Goal: Task Accomplishment & Management: Manage account settings

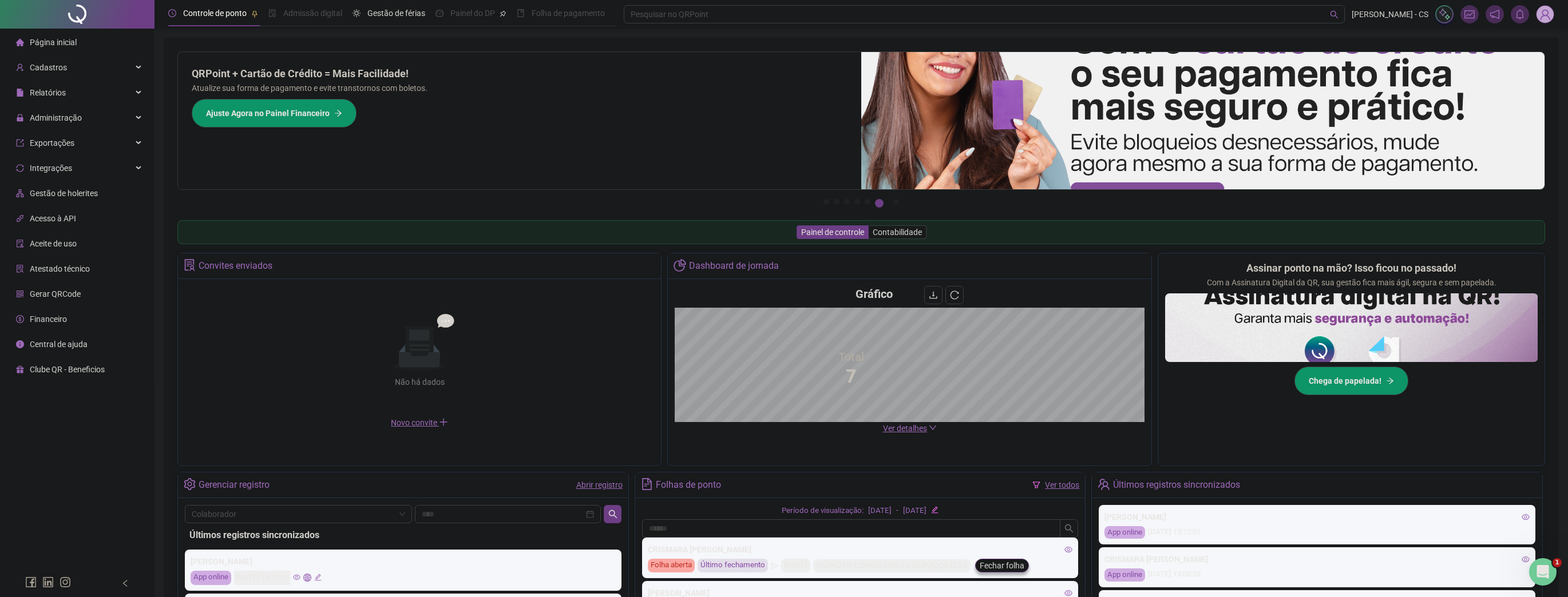
click at [1550, 7] on img at bounding box center [1545, 14] width 17 height 17
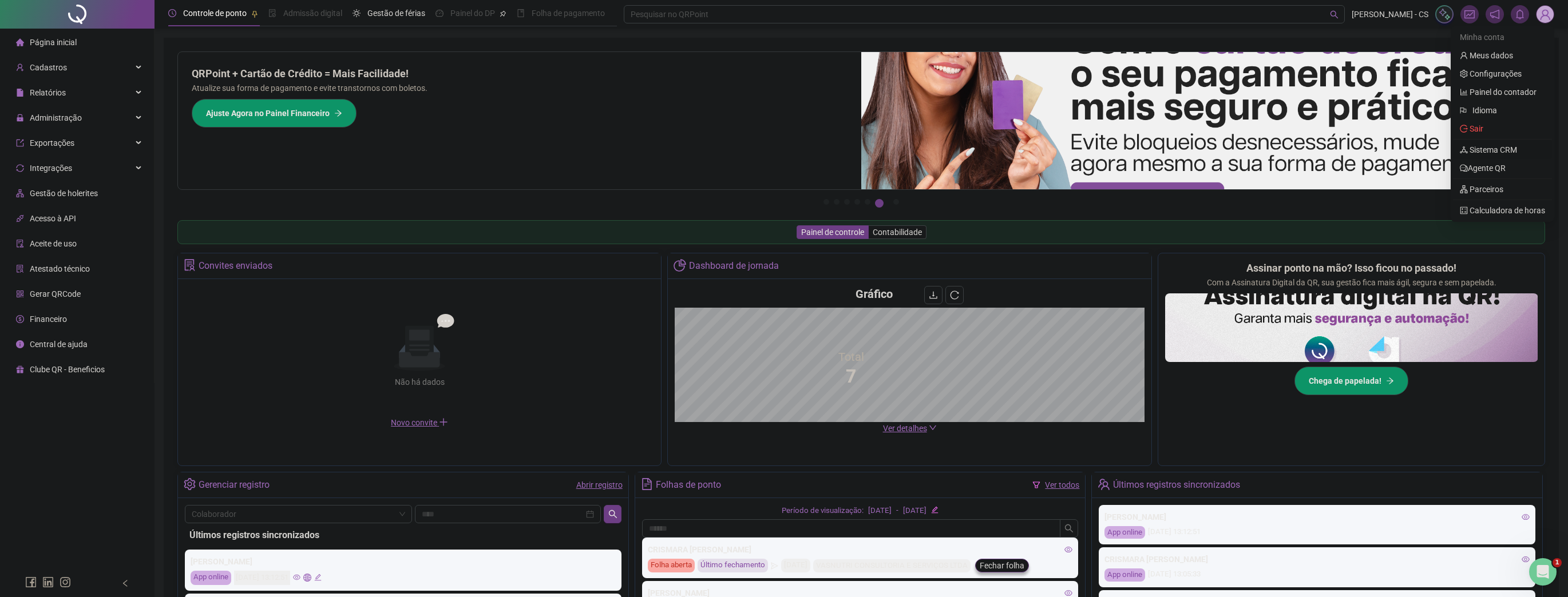
click at [1498, 153] on link "Sistema CRM" at bounding box center [1488, 150] width 57 height 9
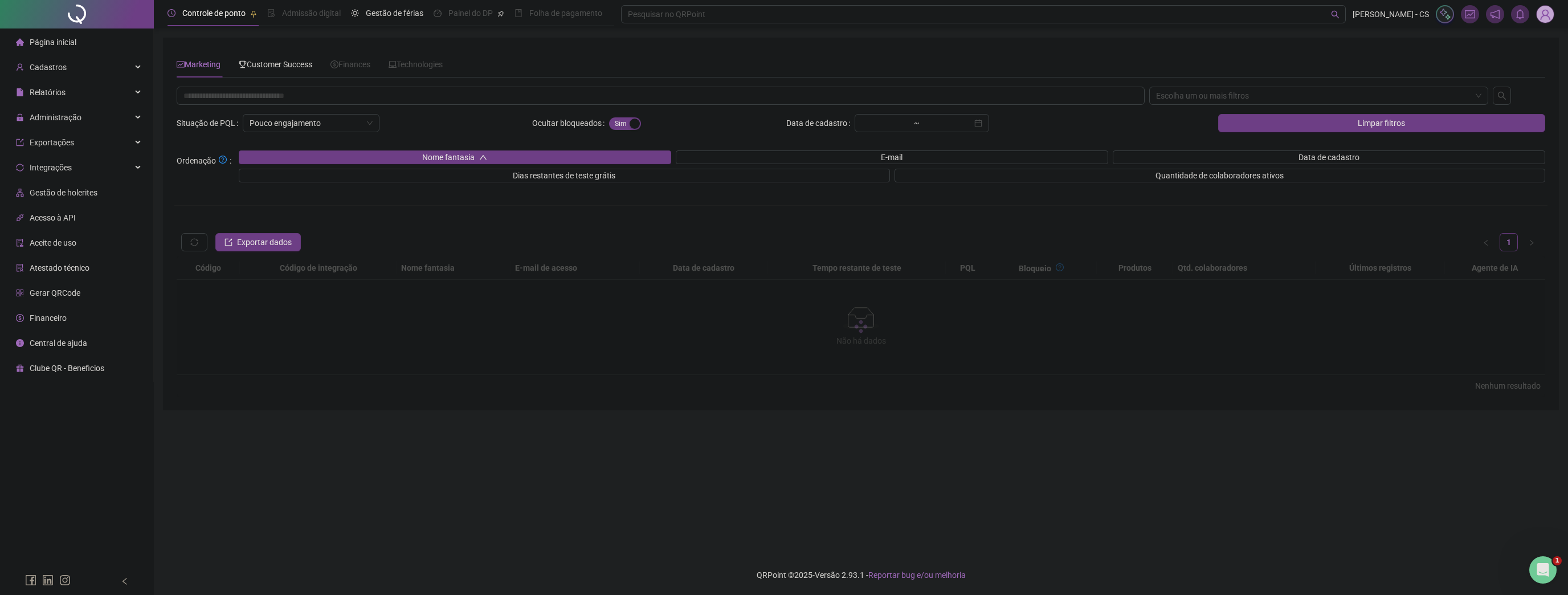
drag, startPoint x: 251, startPoint y: 65, endPoint x: 285, endPoint y: 81, distance: 37.6
click at [251, 65] on span "Customer Success" at bounding box center [276, 64] width 73 height 9
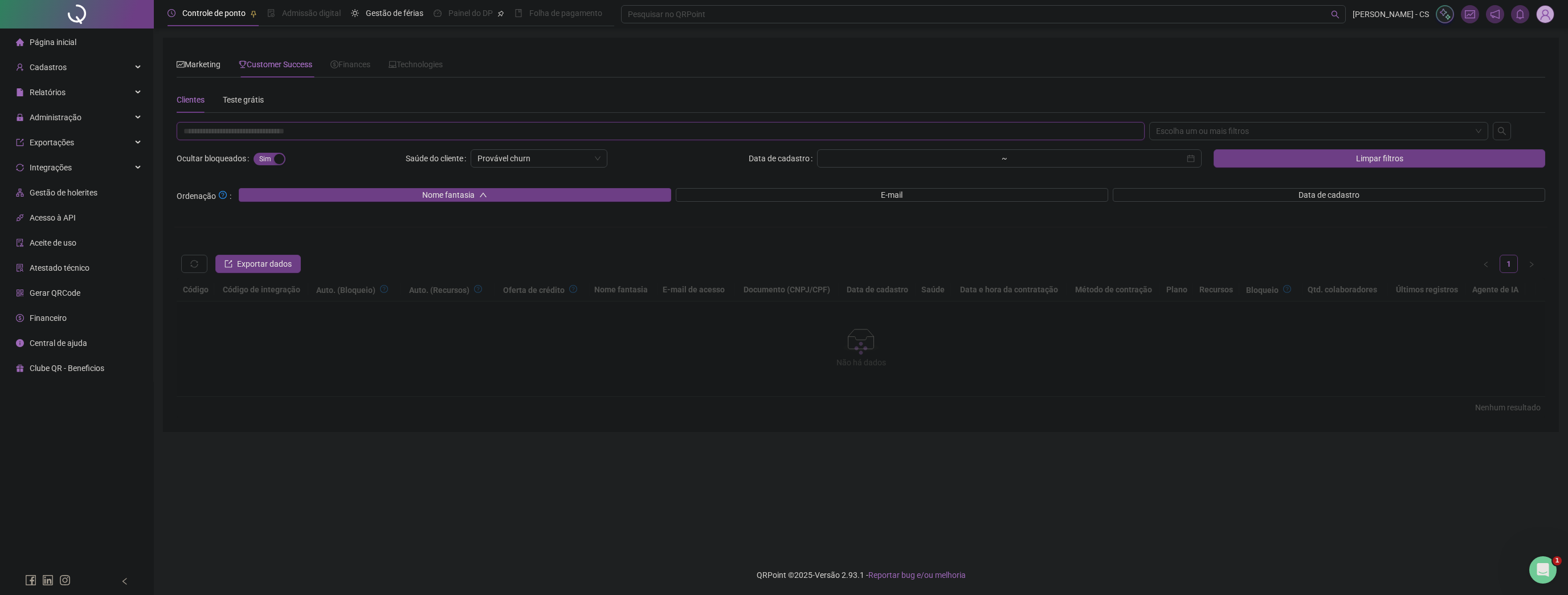
click at [296, 130] on input "text" at bounding box center [660, 131] width 968 height 18
paste input "**********"
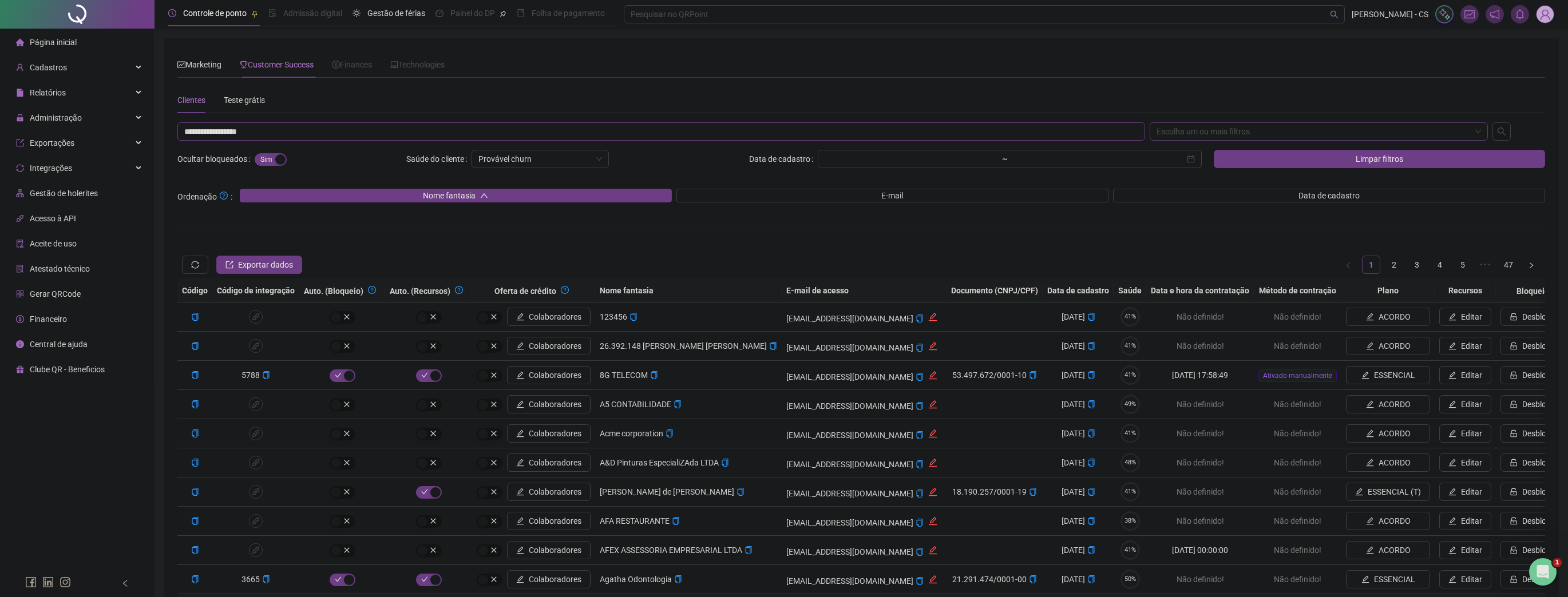
click at [1155, 137] on div "Escolha um ou mais filtros" at bounding box center [1320, 131] width 339 height 18
type input "**********"
drag, startPoint x: 1190, startPoint y: 195, endPoint x: 1360, endPoint y: 149, distance: 176.1
click at [1190, 195] on div "CNPJ/CPF" at bounding box center [1319, 191] width 320 height 12
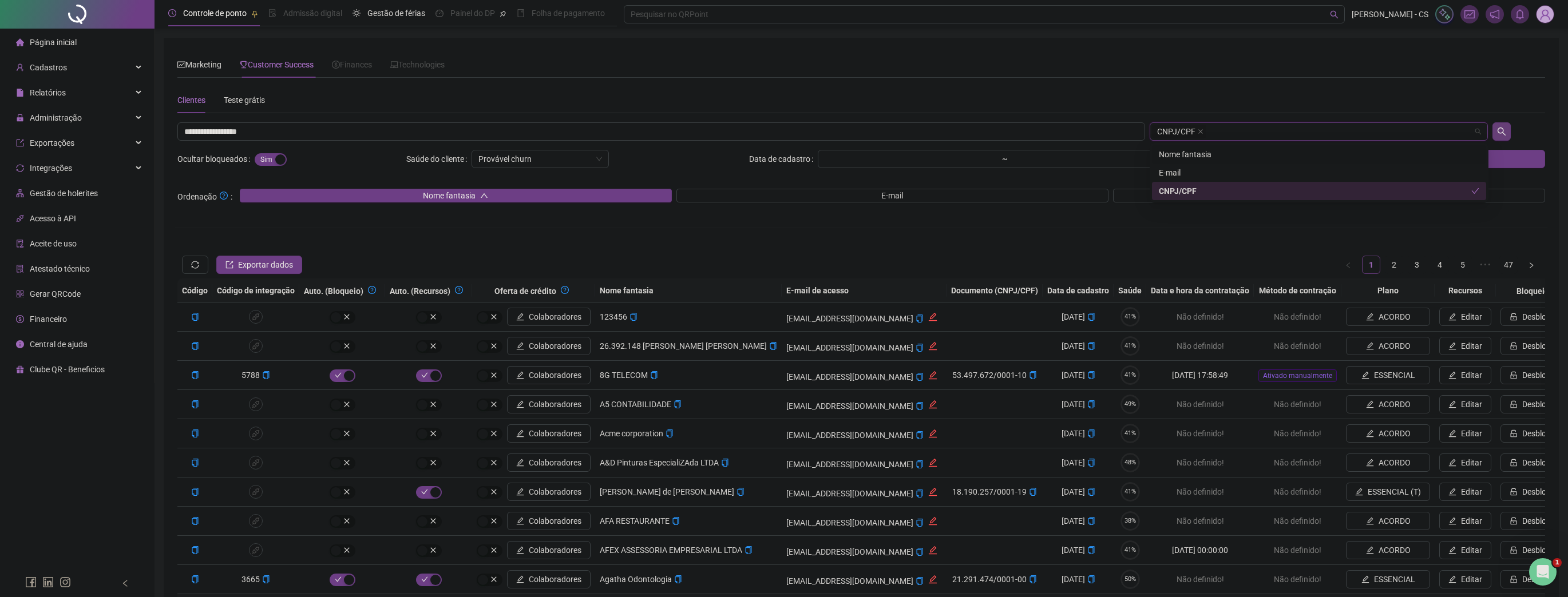
click at [1495, 132] on button "button" at bounding box center [1501, 131] width 18 height 18
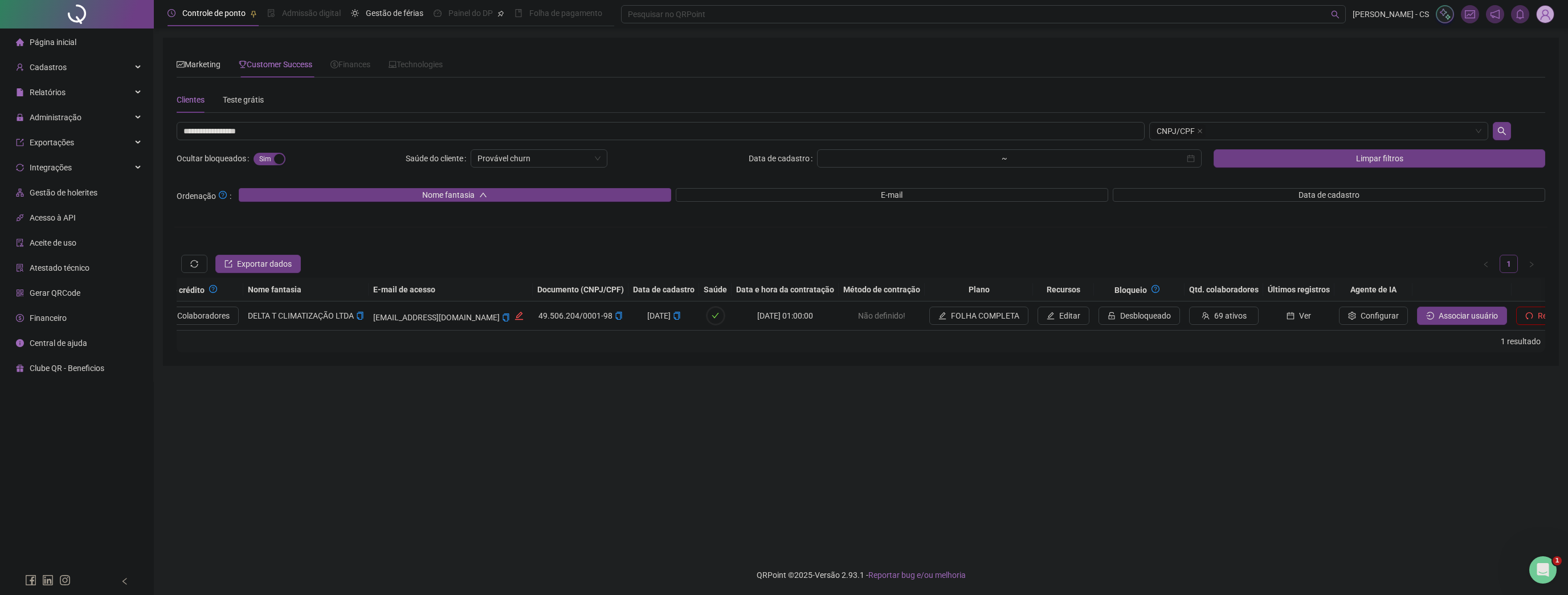
scroll to position [0, 424]
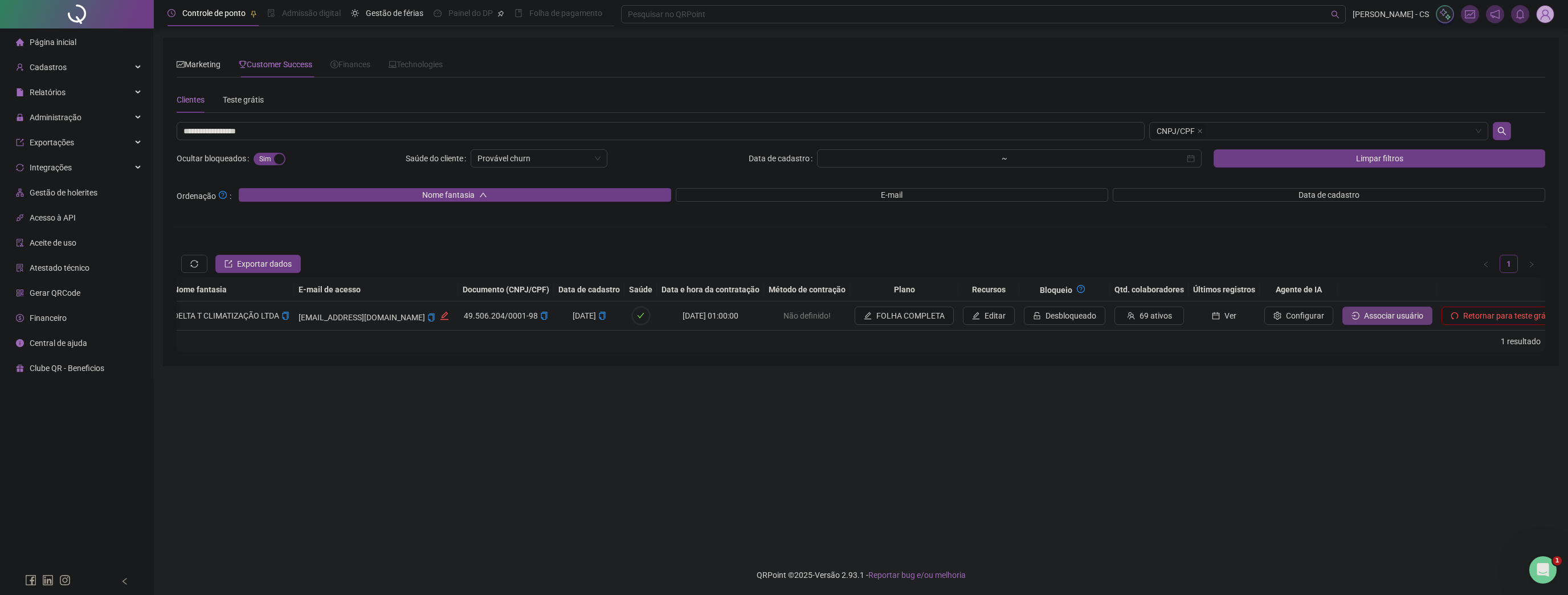
click at [1373, 313] on span "Associar usuário" at bounding box center [1393, 315] width 59 height 12
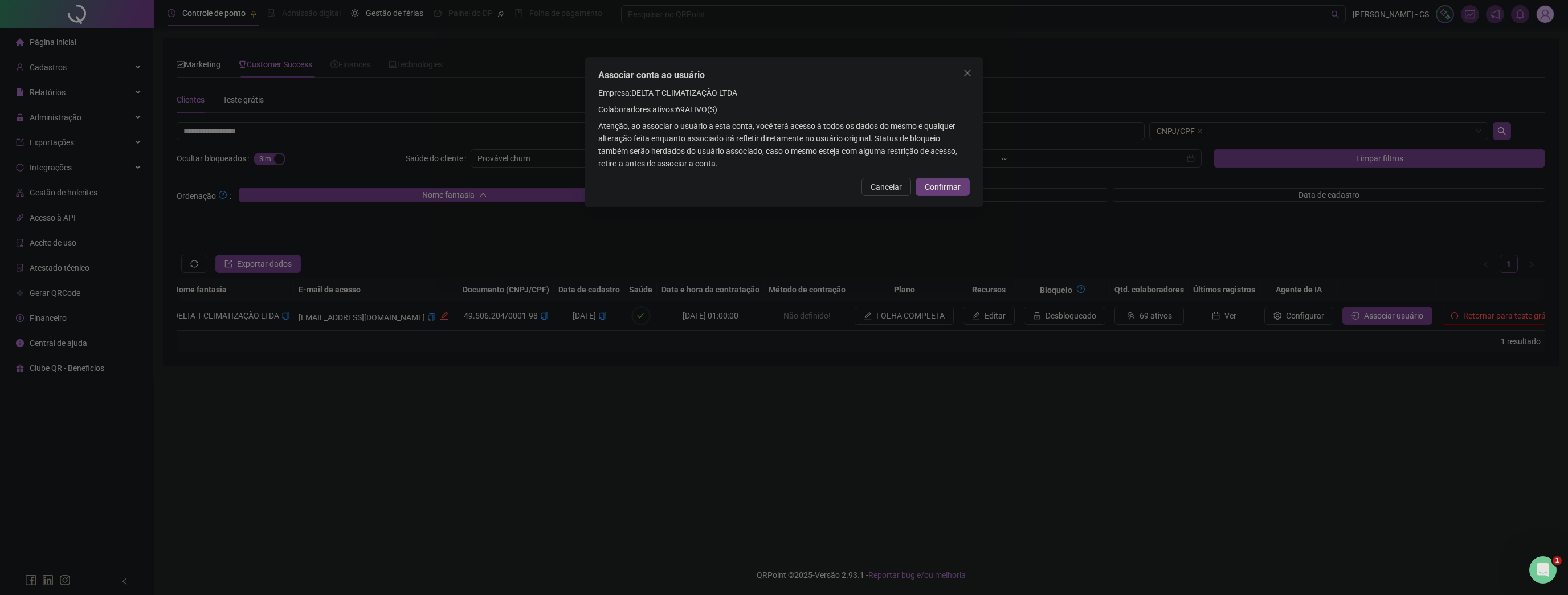
click at [962, 190] on button "Confirmar" at bounding box center [942, 187] width 54 height 18
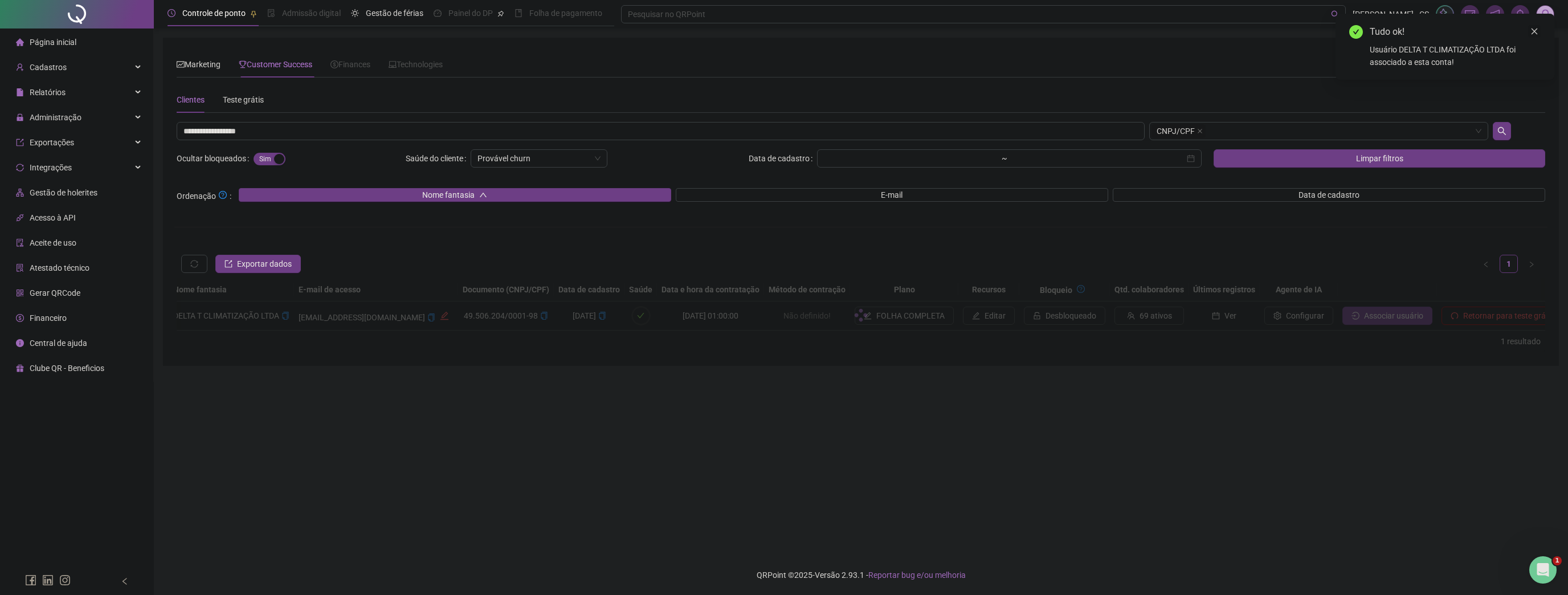
click at [1535, 27] on link "Close" at bounding box center [1534, 31] width 12 height 12
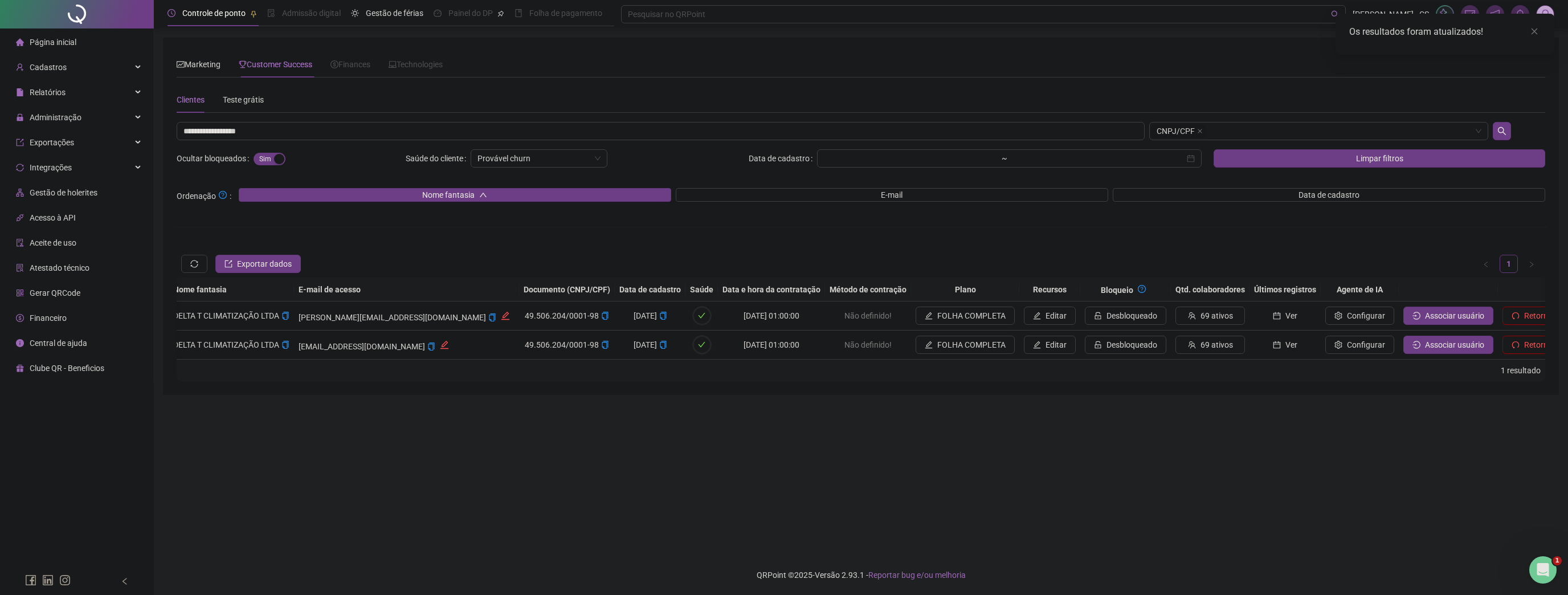
click at [1549, 12] on img at bounding box center [1545, 14] width 17 height 17
click at [1520, 124] on span "Sair" at bounding box center [1503, 128] width 85 height 12
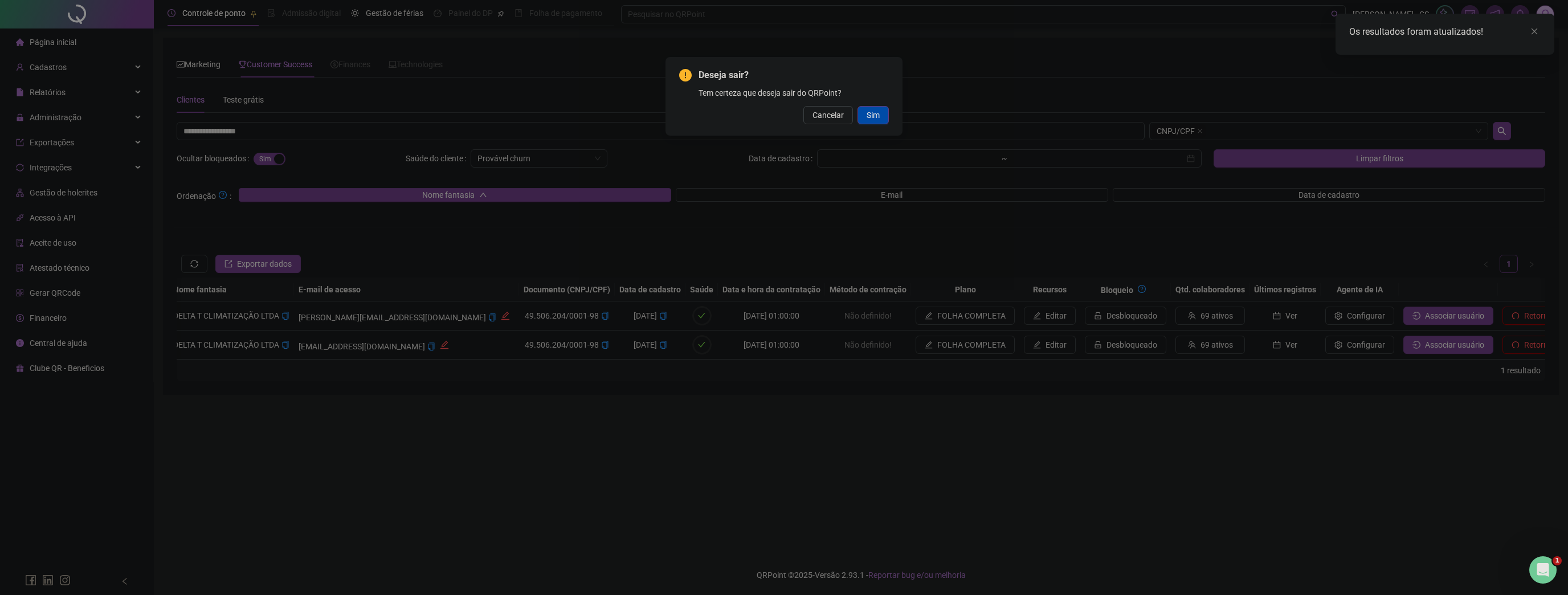
click at [884, 115] on button "Sim" at bounding box center [873, 115] width 32 height 18
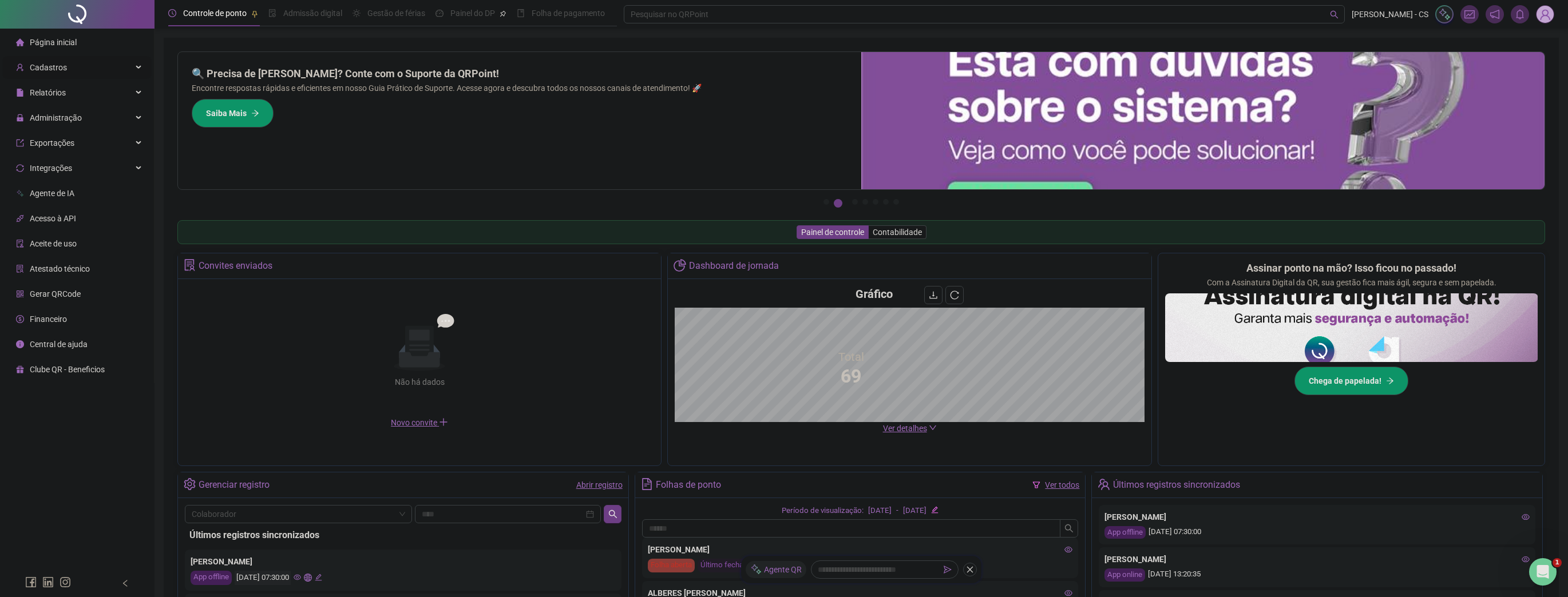
click at [64, 72] on span "Cadastros" at bounding box center [48, 67] width 37 height 9
drag, startPoint x: 54, startPoint y: 150, endPoint x: 54, endPoint y: 171, distance: 21.0
click at [54, 171] on ul "Empregadores Locais de trabalho Escalas Colaboradores Grupos de acesso Calendár…" at bounding box center [77, 171] width 154 height 179
click at [54, 170] on span "Colaboradores" at bounding box center [56, 170] width 52 height 9
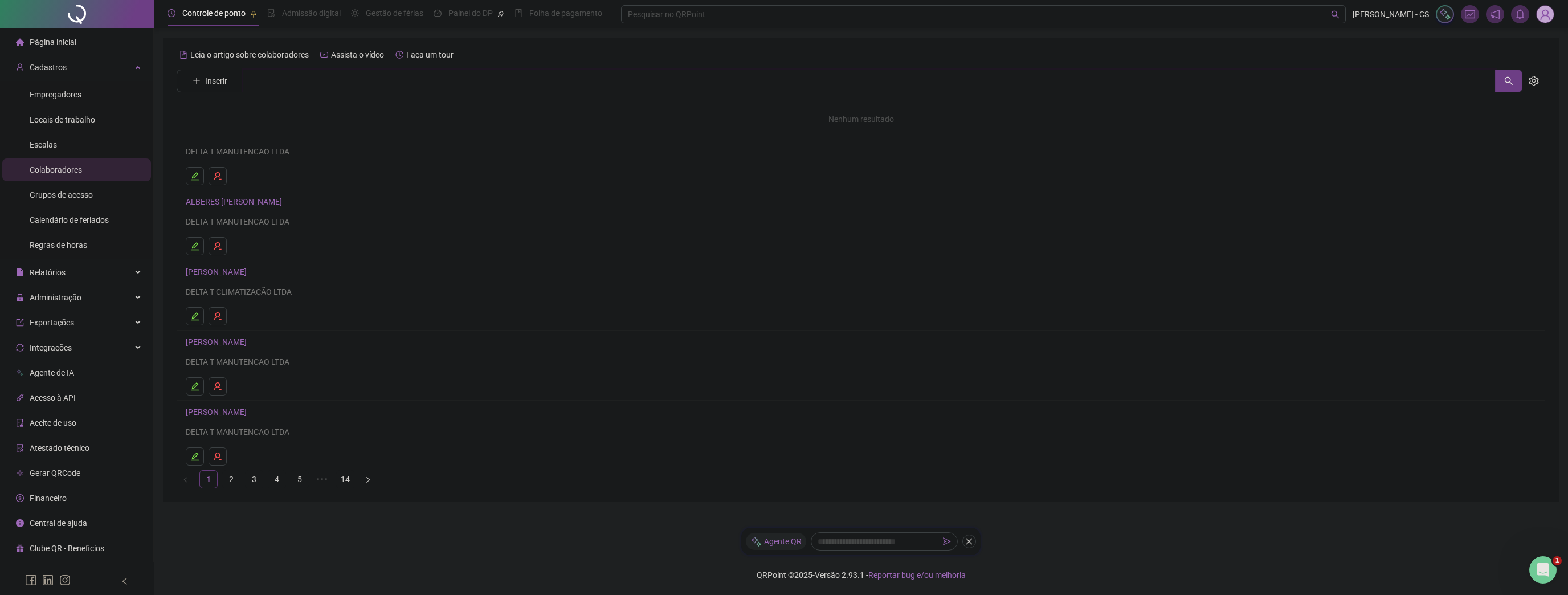
click at [351, 87] on input "text" at bounding box center [869, 81] width 1253 height 23
type input "******"
click at [273, 109] on h4 "CAMYLA CRISTINA LIMA DA SILVA" at bounding box center [861, 114] width 1326 height 12
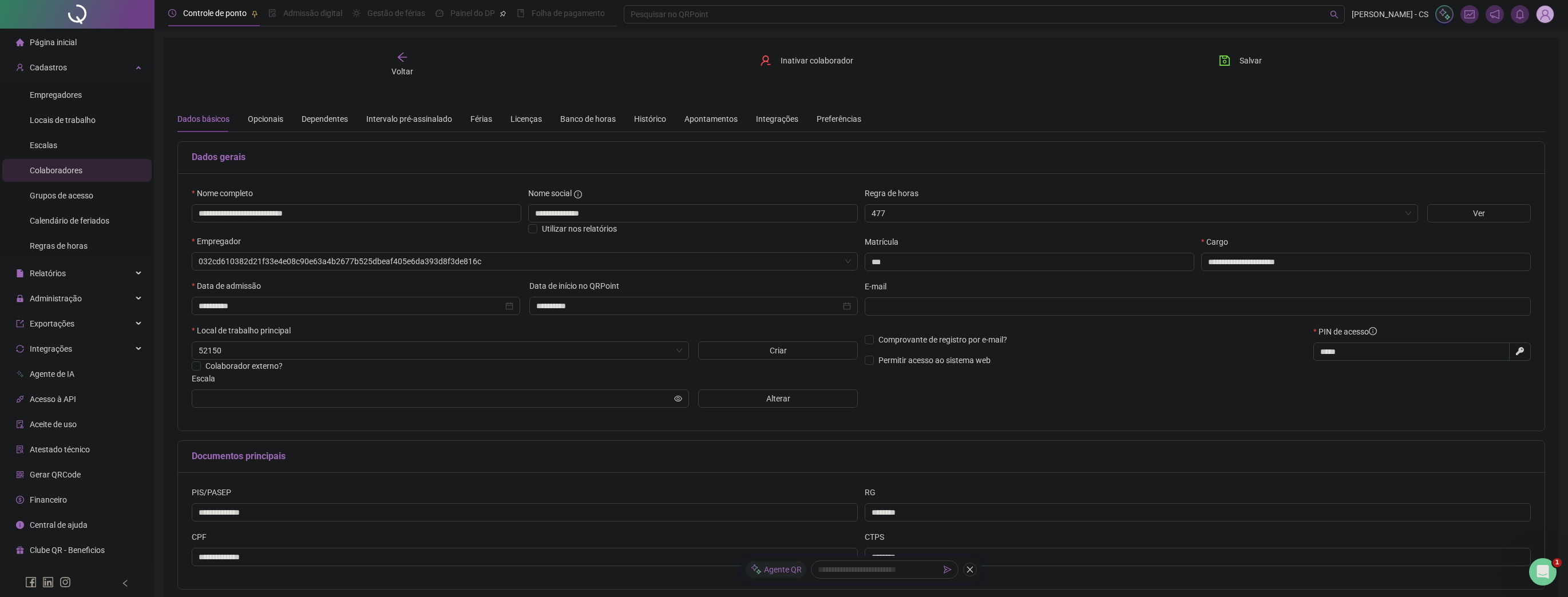
type input "**********"
click at [60, 120] on span "Locais de trabalho" at bounding box center [63, 120] width 66 height 9
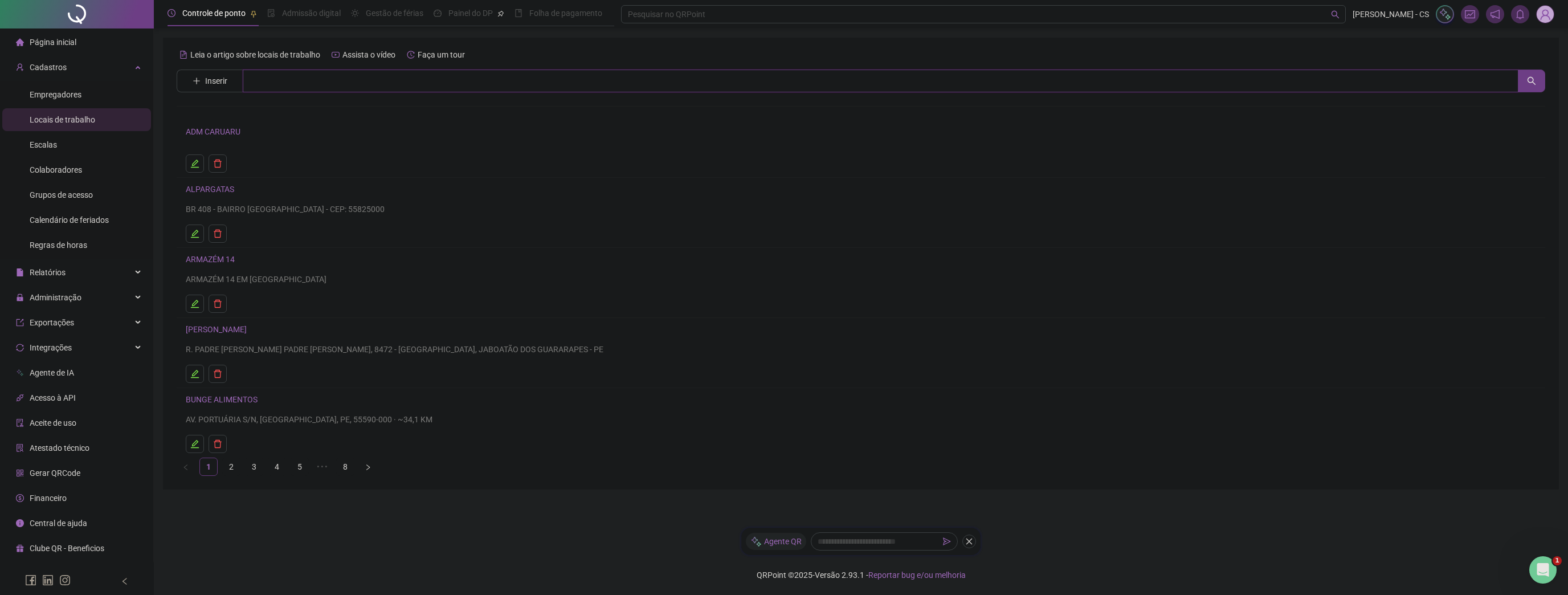
click at [287, 81] on input "text" at bounding box center [881, 81] width 1276 height 23
type input "*******"
click at [63, 173] on span "Colaboradores" at bounding box center [55, 170] width 52 height 9
click at [266, 82] on input "text" at bounding box center [869, 81] width 1253 height 23
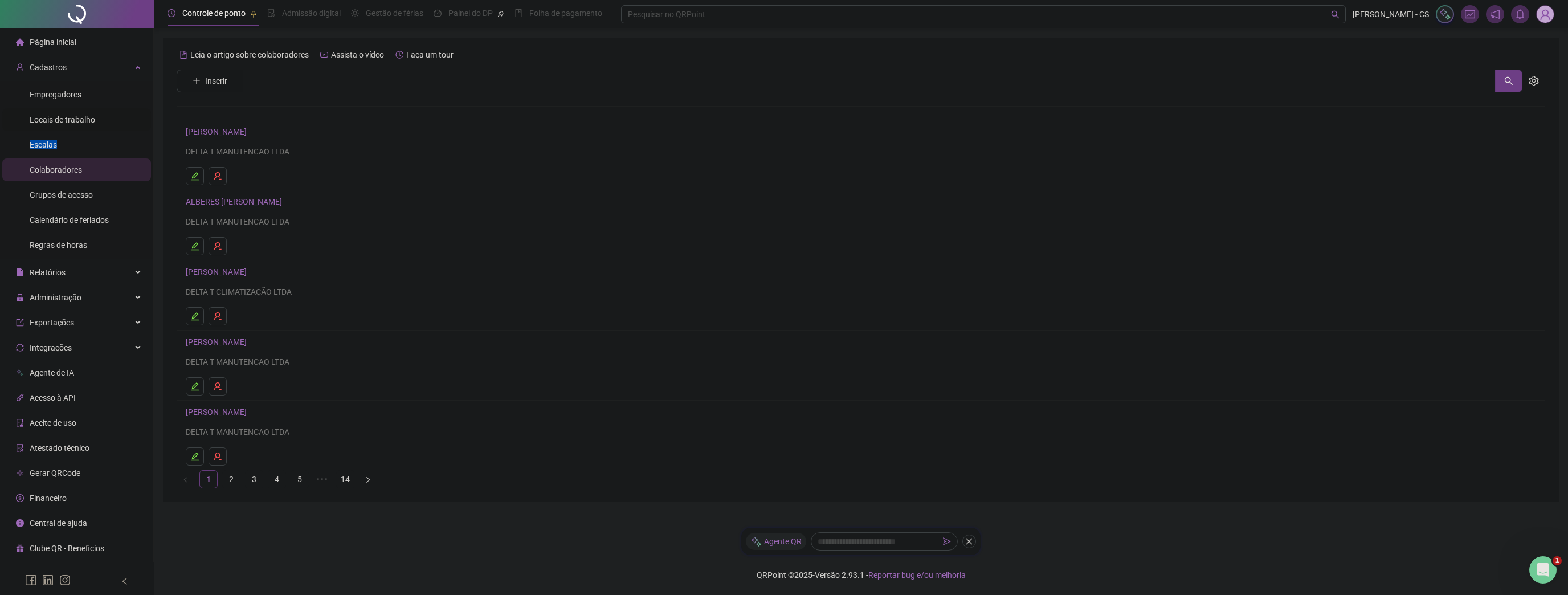
drag, startPoint x: 57, startPoint y: 146, endPoint x: 67, endPoint y: 126, distance: 22.4
click at [67, 126] on ul "Empregadores Locais de trabalho Escalas Colaboradores Grupos de acesso Calendár…" at bounding box center [77, 170] width 153 height 178
click at [67, 126] on div "Locais de trabalho" at bounding box center [62, 119] width 66 height 23
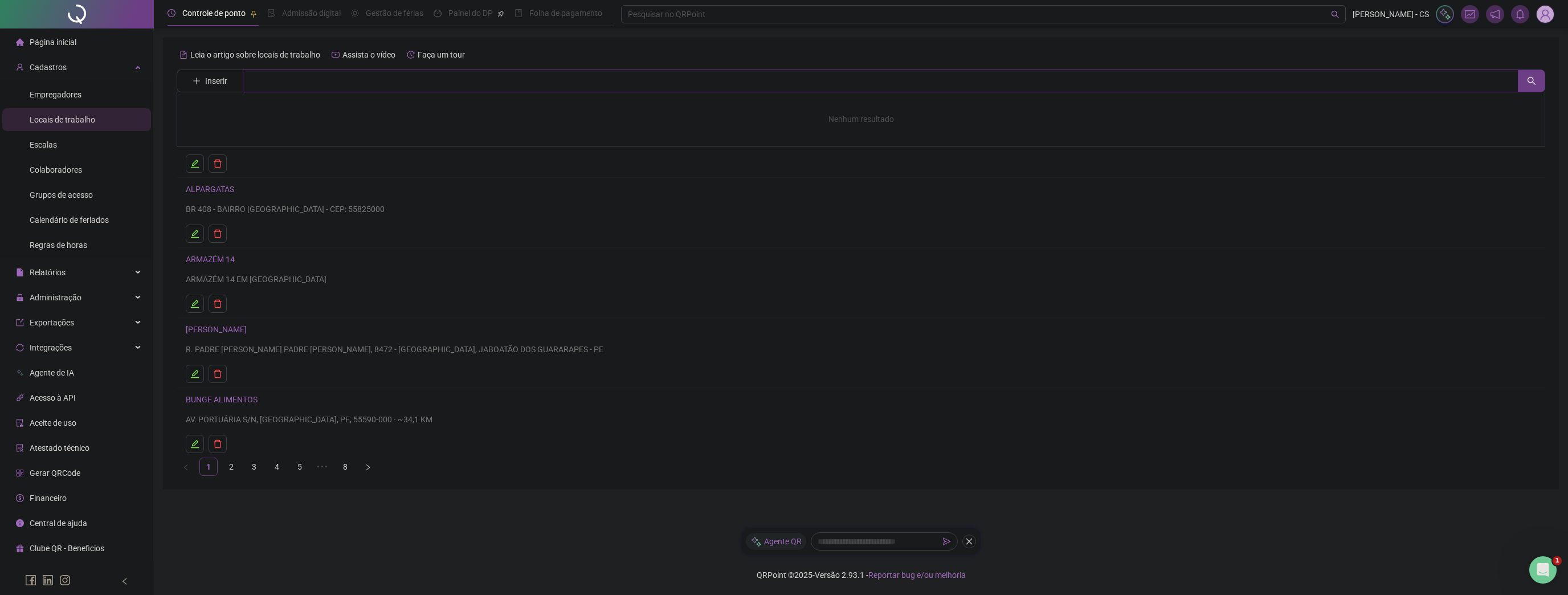
click at [283, 81] on input "text" at bounding box center [881, 81] width 1276 height 23
type input "*******"
click at [282, 161] on link "DELTA T MANUTENÇÃO LTDA" at bounding box center [249, 164] width 104 height 9
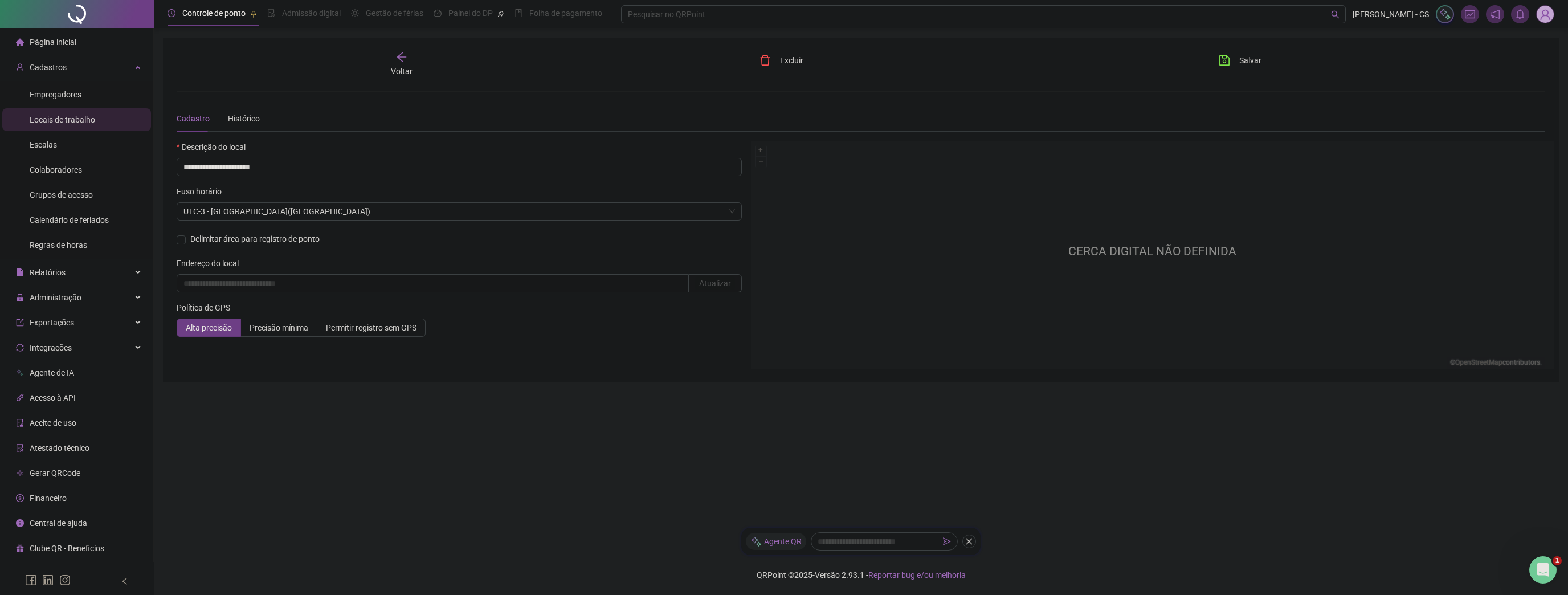
click at [1100, 251] on h2 "CERCA DIGITAL NÃO DEFINIDA" at bounding box center [1152, 251] width 168 height 19
click at [1099, 251] on h2 "CERCA DIGITAL NÃO DEFINIDA" at bounding box center [1152, 251] width 168 height 19
click at [298, 328] on span "Precisão mínima" at bounding box center [278, 327] width 59 height 9
click at [1244, 60] on span "Salvar" at bounding box center [1250, 60] width 22 height 12
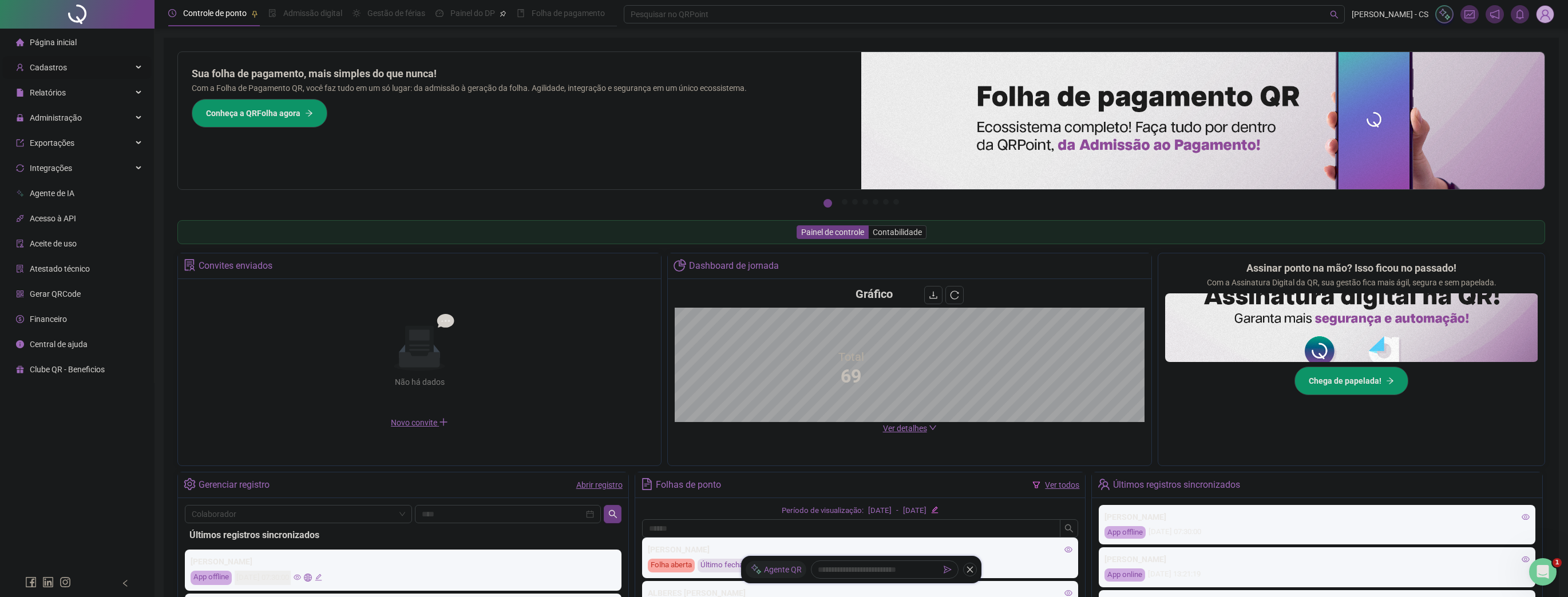
click at [54, 58] on span "Cadastros" at bounding box center [41, 67] width 51 height 23
drag, startPoint x: 61, startPoint y: 296, endPoint x: 58, endPoint y: 305, distance: 9.5
click at [61, 297] on span "Administração" at bounding box center [56, 299] width 52 height 9
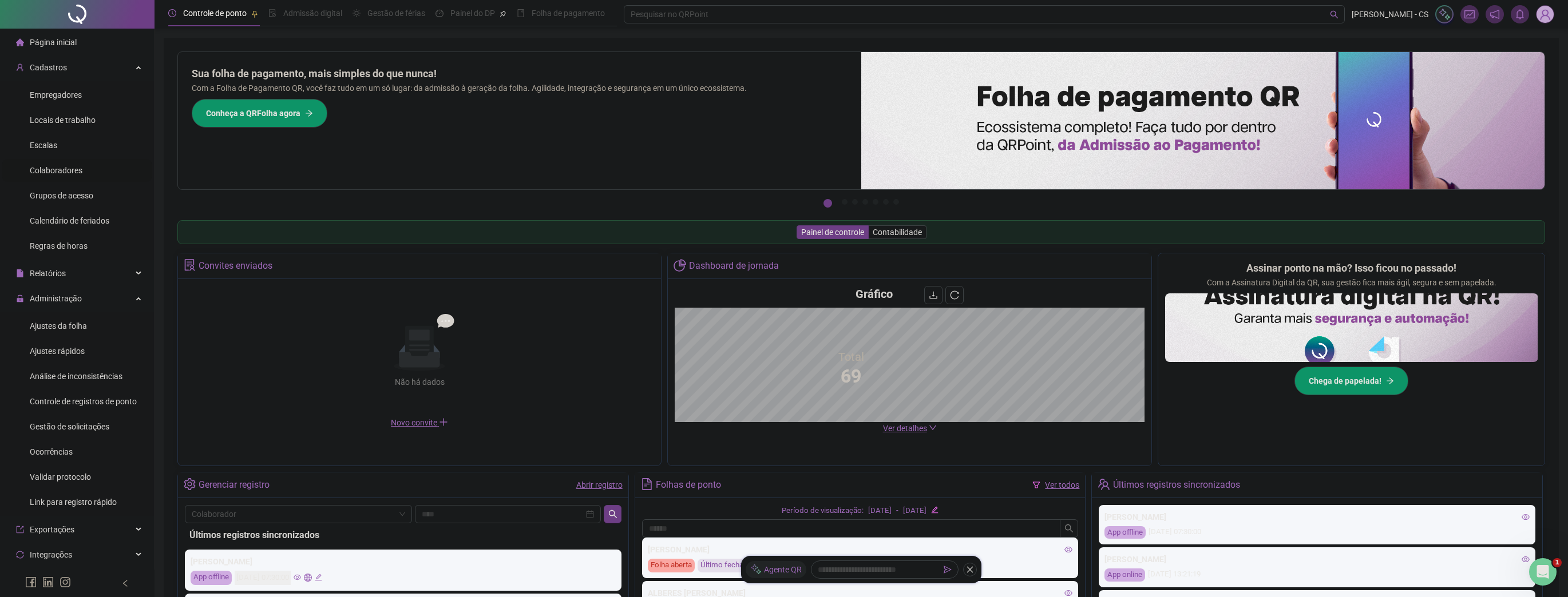
click at [80, 174] on span "Colaboradores" at bounding box center [56, 170] width 52 height 9
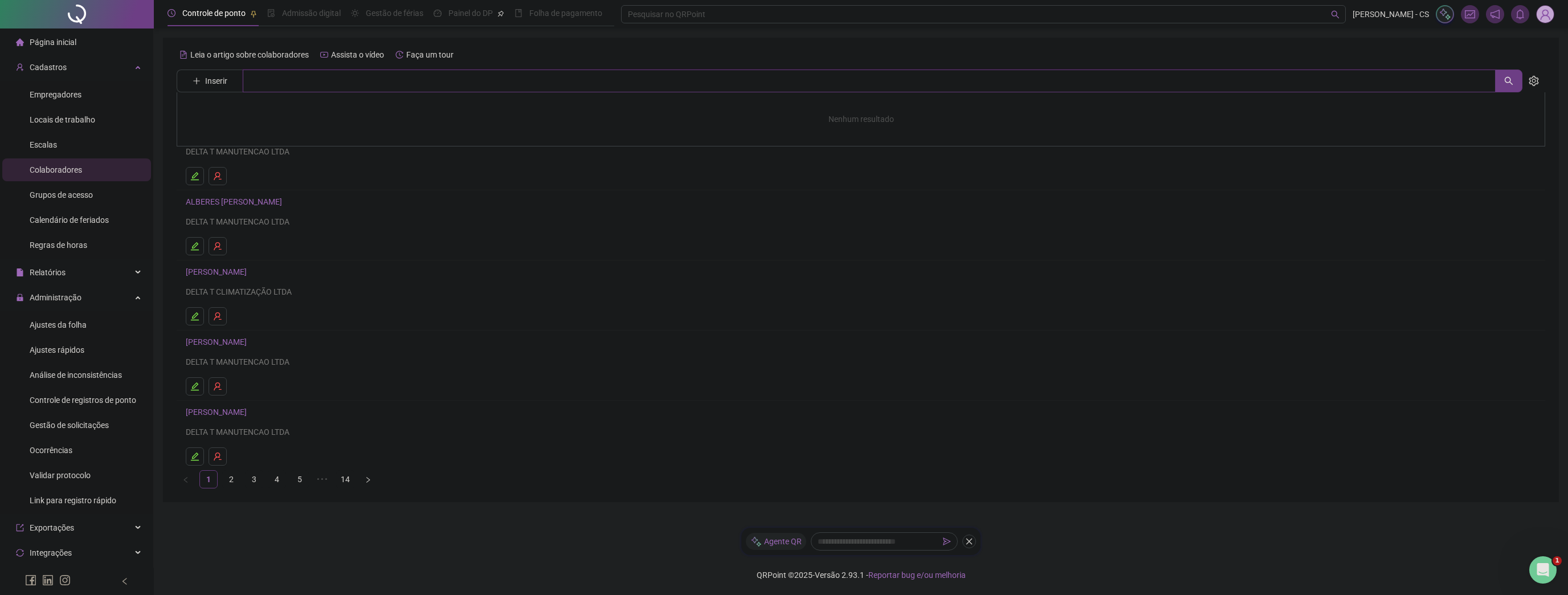
click at [280, 84] on input "text" at bounding box center [869, 81] width 1253 height 23
type input "******"
click at [258, 114] on link "CAMYLA CRISTINA LIMA DA SILVA" at bounding box center [228, 115] width 61 height 9
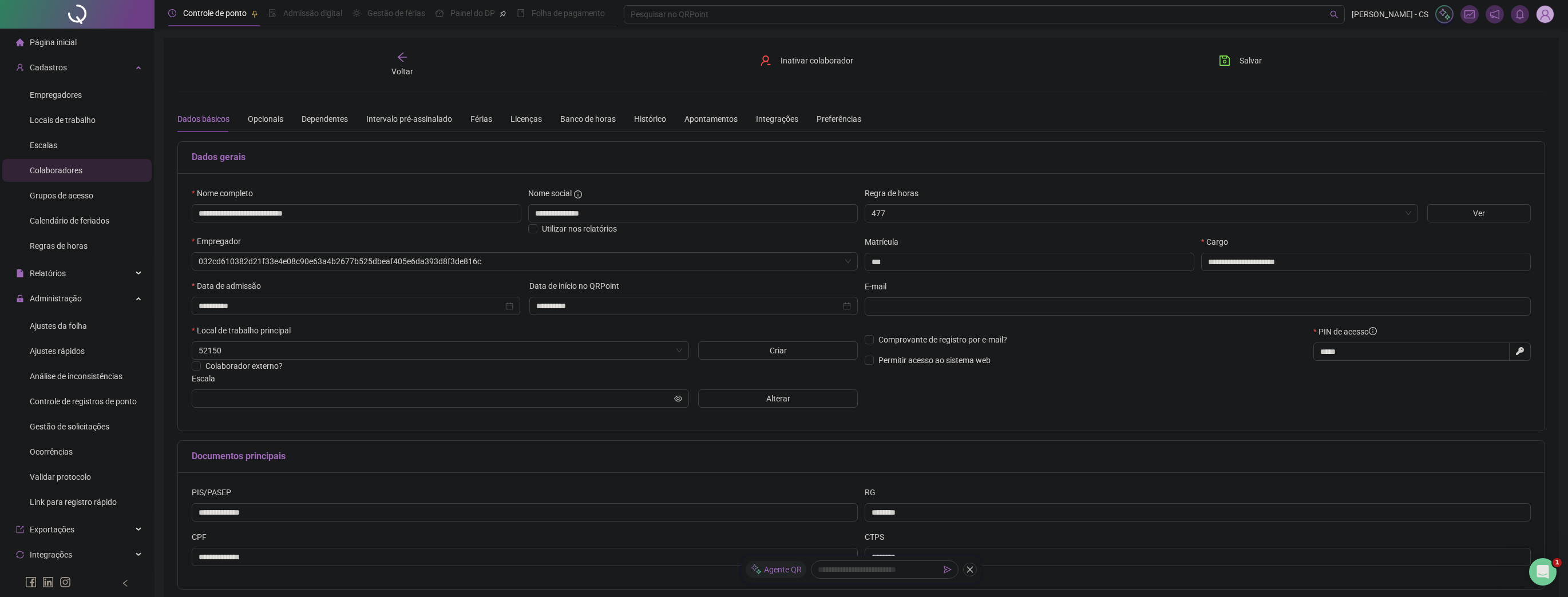
type input "**********"
